Goal: Register for event/course

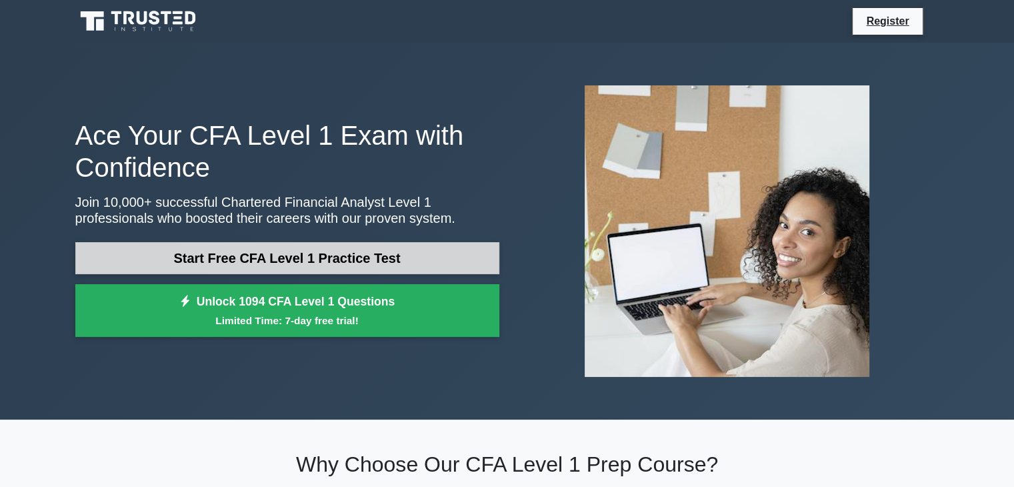
click at [187, 262] on link "Start Free CFA Level 1 Practice Test" at bounding box center [287, 258] width 424 height 32
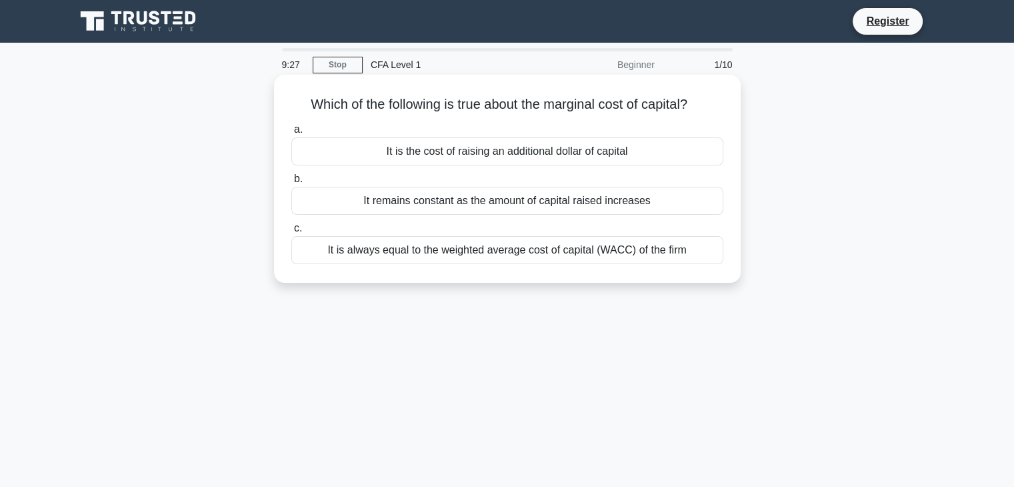
click at [473, 199] on div "It remains constant as the amount of capital raised increases" at bounding box center [507, 201] width 432 height 28
click at [291, 183] on input "b. It remains constant as the amount of capital raised increases" at bounding box center [291, 179] width 0 height 9
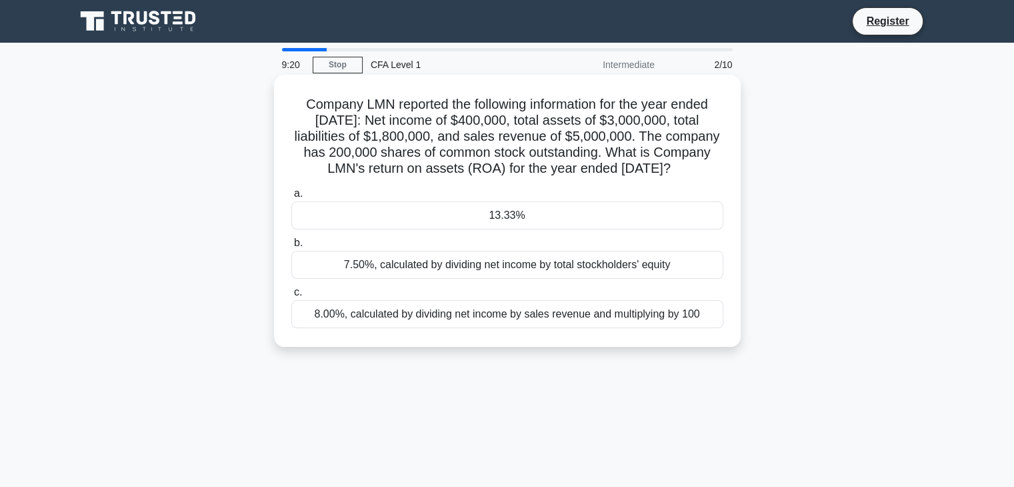
click at [405, 328] on div "8.00%, calculated by dividing net income by sales revenue and multiplying by 100" at bounding box center [507, 314] width 432 height 28
click at [291, 297] on input "c. 8.00%, calculated by dividing net income by sales revenue and multiplying by…" at bounding box center [291, 292] width 0 height 9
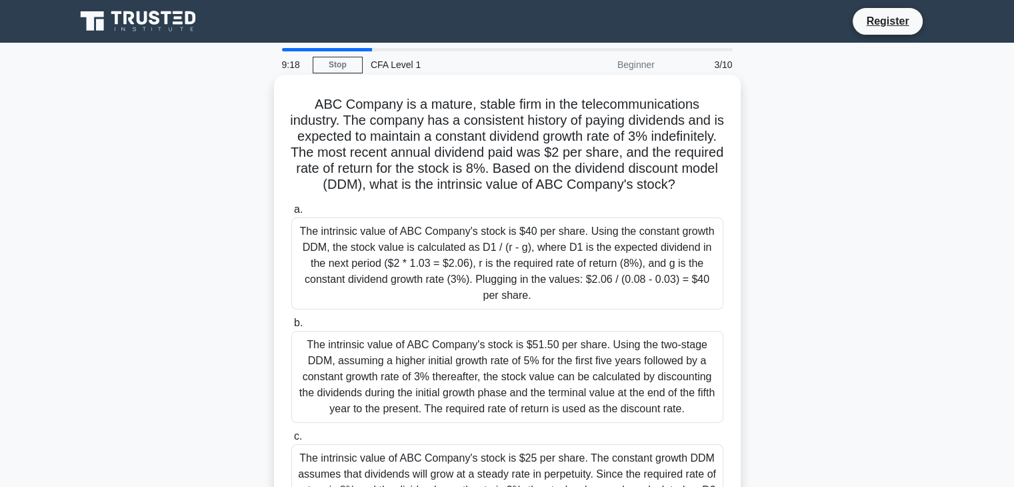
click at [400, 273] on div "The intrinsic value of ABC Company's stock is $40 per share. Using the constant…" at bounding box center [507, 263] width 432 height 92
click at [291, 214] on input "a. The intrinsic value of ABC Company's stock is $40 per share. Using the const…" at bounding box center [291, 209] width 0 height 9
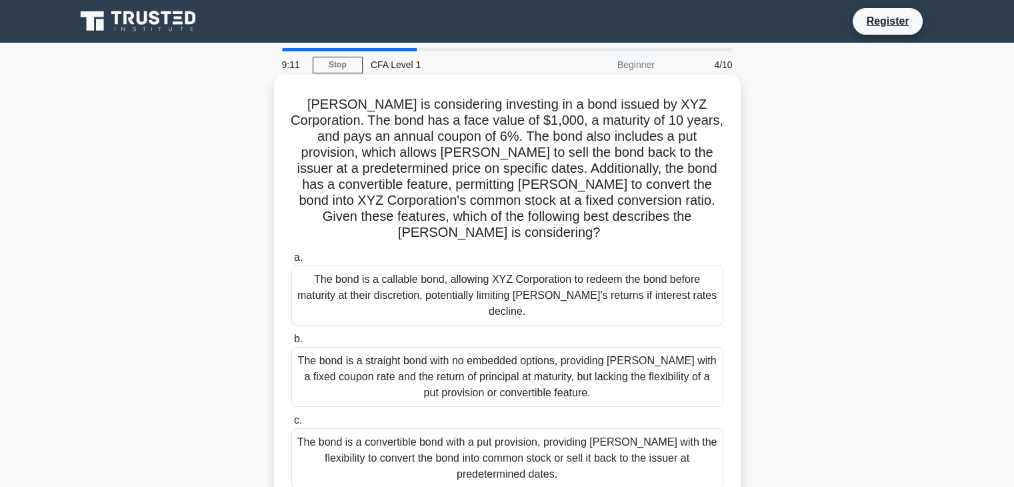
click at [368, 428] on div "The bond is a convertible bond with a put provision, providing Mary with the fl…" at bounding box center [507, 458] width 432 height 60
click at [291, 416] on input "c. The bond is a convertible bond with a put provision, providing Mary with the…" at bounding box center [291, 420] width 0 height 9
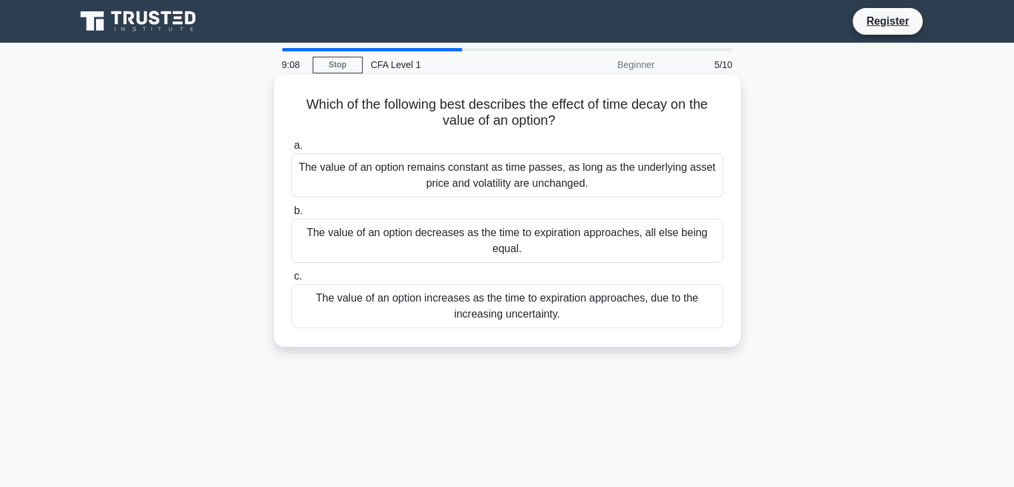
click at [425, 182] on div "The value of an option remains constant as time passes, as long as the underlyi…" at bounding box center [507, 175] width 432 height 44
click at [291, 150] on input "a. The value of an option remains constant as time passes, as long as the under…" at bounding box center [291, 145] width 0 height 9
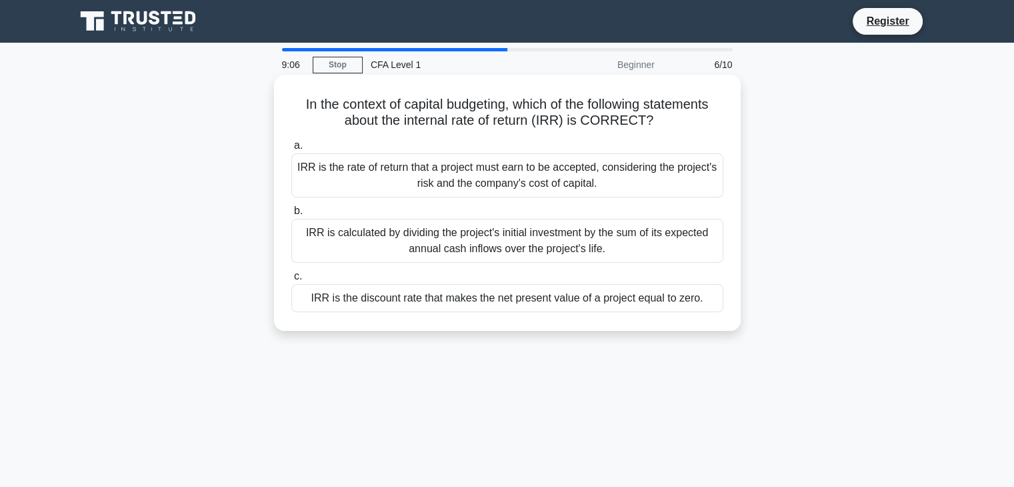
click at [415, 235] on div "IRR is calculated by dividing the project's initial investment by the sum of it…" at bounding box center [507, 241] width 432 height 44
click at [291, 215] on input "b. IRR is calculated by dividing the project's initial investment by the sum of…" at bounding box center [291, 211] width 0 height 9
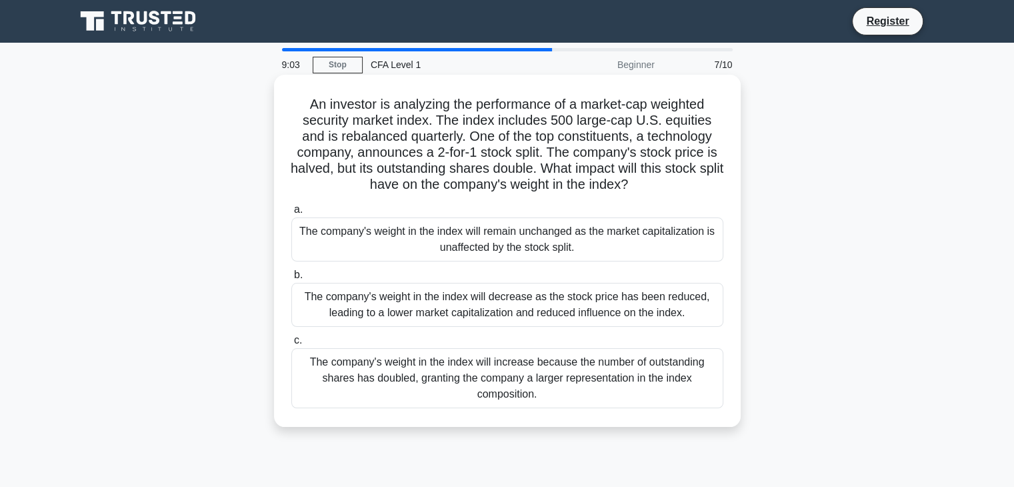
click at [382, 382] on div "The company's weight in the index will increase because the number of outstandi…" at bounding box center [507, 378] width 432 height 60
click at [291, 345] on input "c. The company's weight in the index will increase because the number of outsta…" at bounding box center [291, 340] width 0 height 9
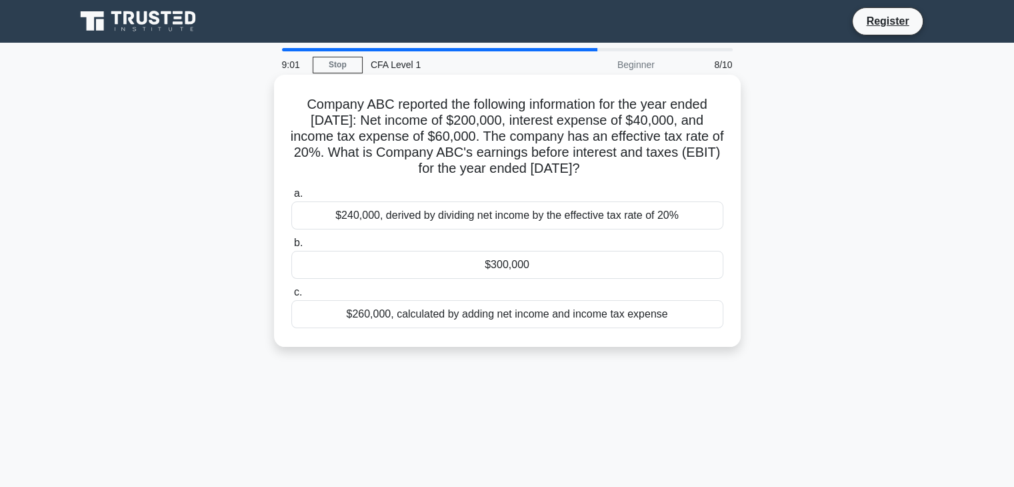
click at [437, 311] on div "$260,000, calculated by adding net income and income tax expense" at bounding box center [507, 314] width 432 height 28
click at [291, 297] on input "c. $260,000, calculated by adding net income and income tax expense" at bounding box center [291, 292] width 0 height 9
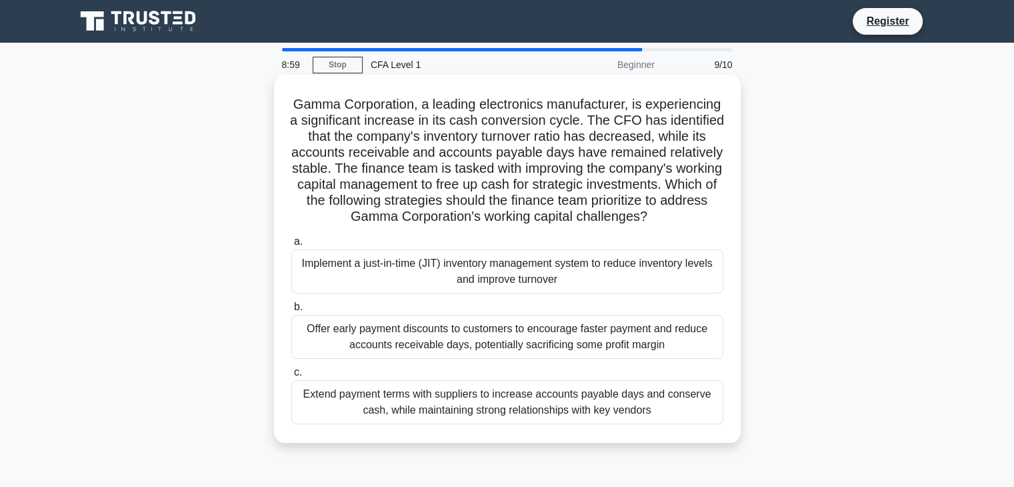
click at [369, 411] on div "Extend payment terms with suppliers to increase accounts payable days and conse…" at bounding box center [507, 402] width 432 height 44
click at [291, 377] on input "c. Extend payment terms with suppliers to increase accounts payable days and co…" at bounding box center [291, 372] width 0 height 9
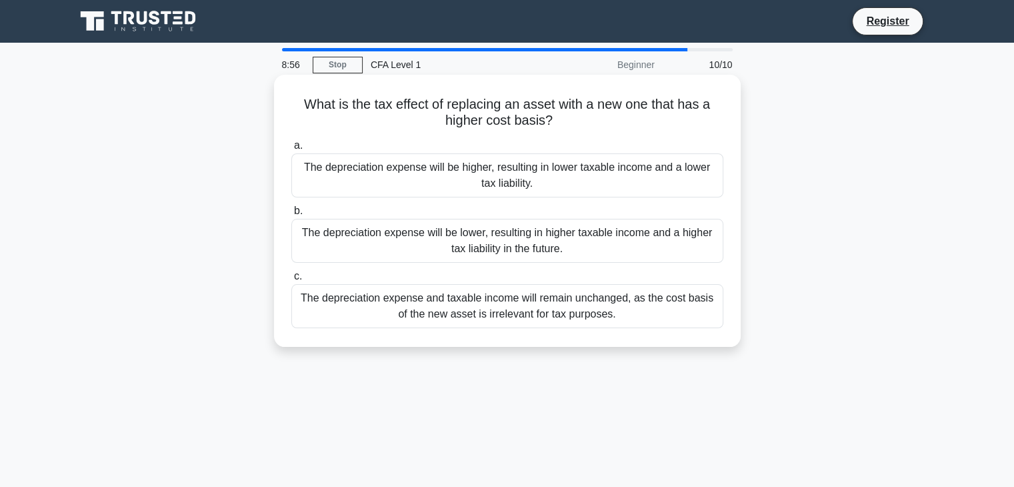
click at [461, 187] on div "The depreciation expense will be higher, resulting in lower taxable income and …" at bounding box center [507, 175] width 432 height 44
click at [291, 150] on input "a. The depreciation expense will be higher, resulting in lower taxable income a…" at bounding box center [291, 145] width 0 height 9
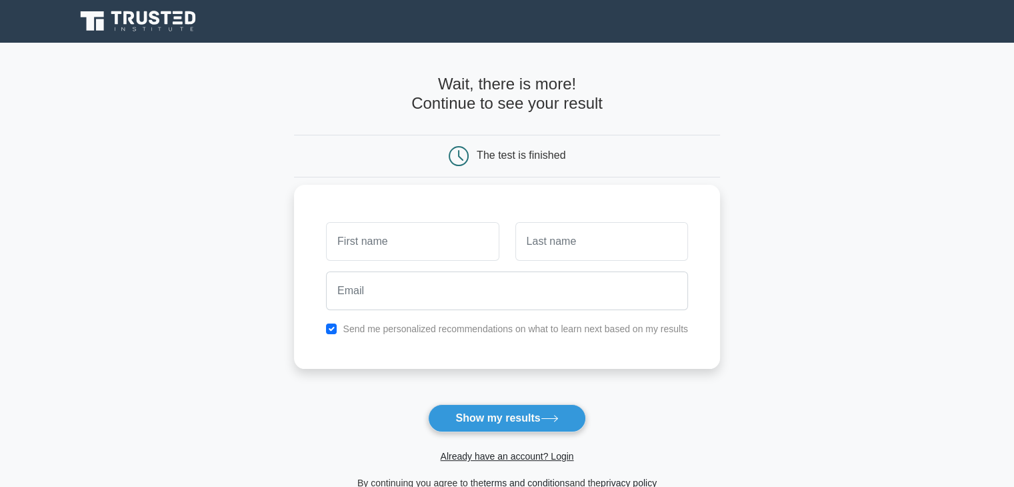
click at [453, 207] on div "Send me personalized recommendations on what to learn next based on my results" at bounding box center [507, 277] width 426 height 184
click at [438, 246] on input "text" at bounding box center [412, 241] width 173 height 39
